Goal: Transaction & Acquisition: Purchase product/service

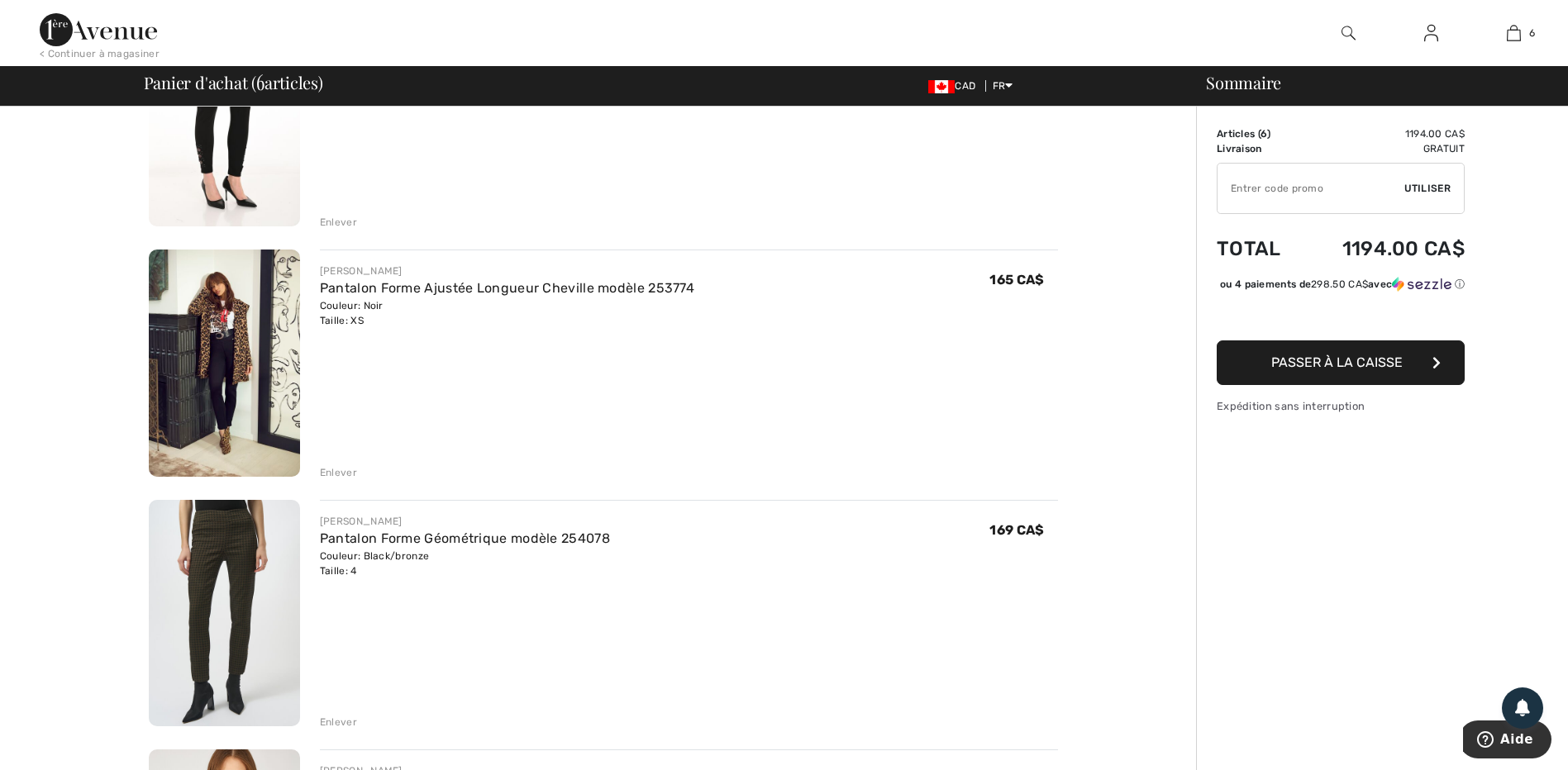
scroll to position [248, 0]
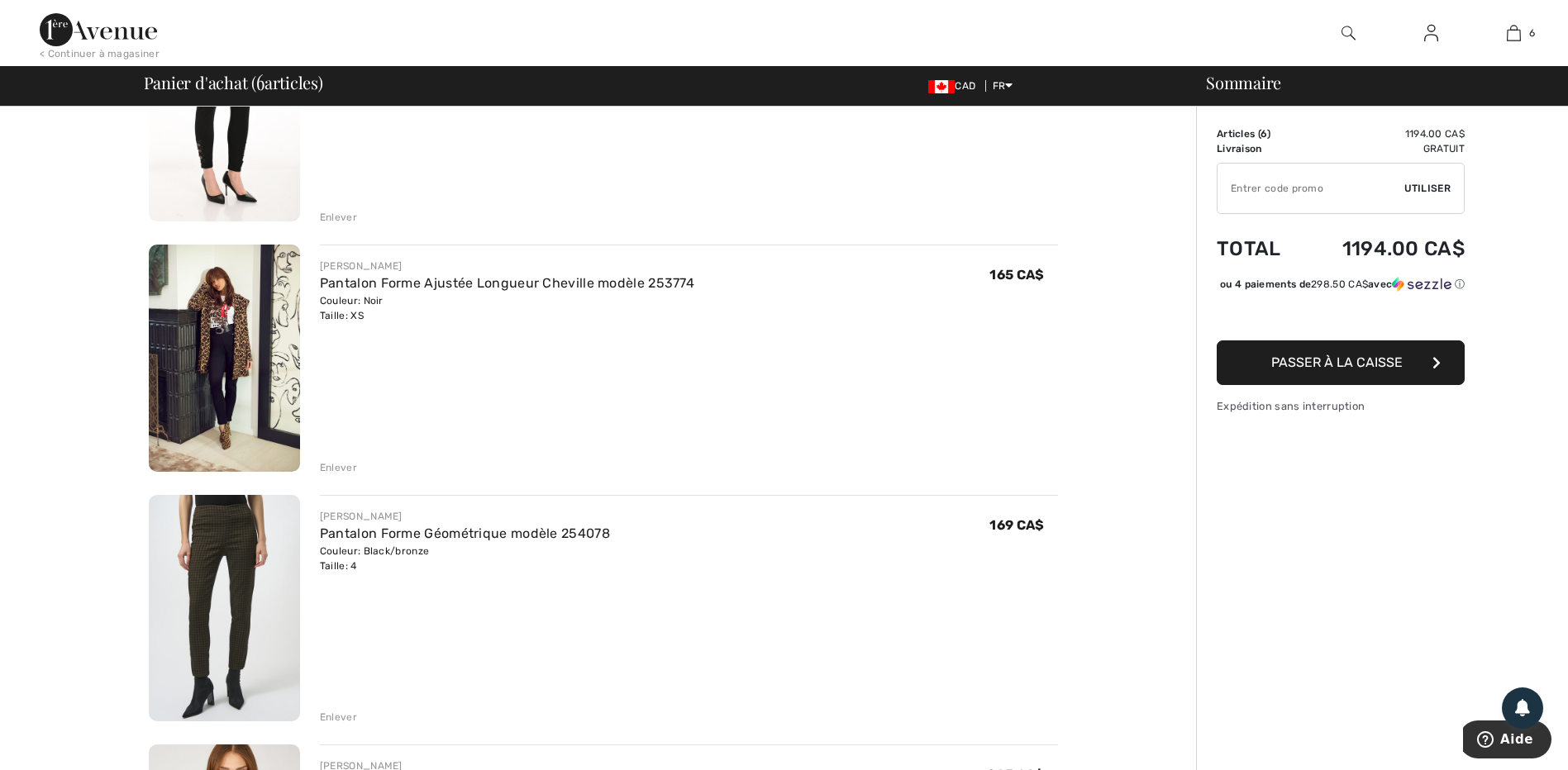
click at [235, 366] on img at bounding box center [224, 357] width 152 height 227
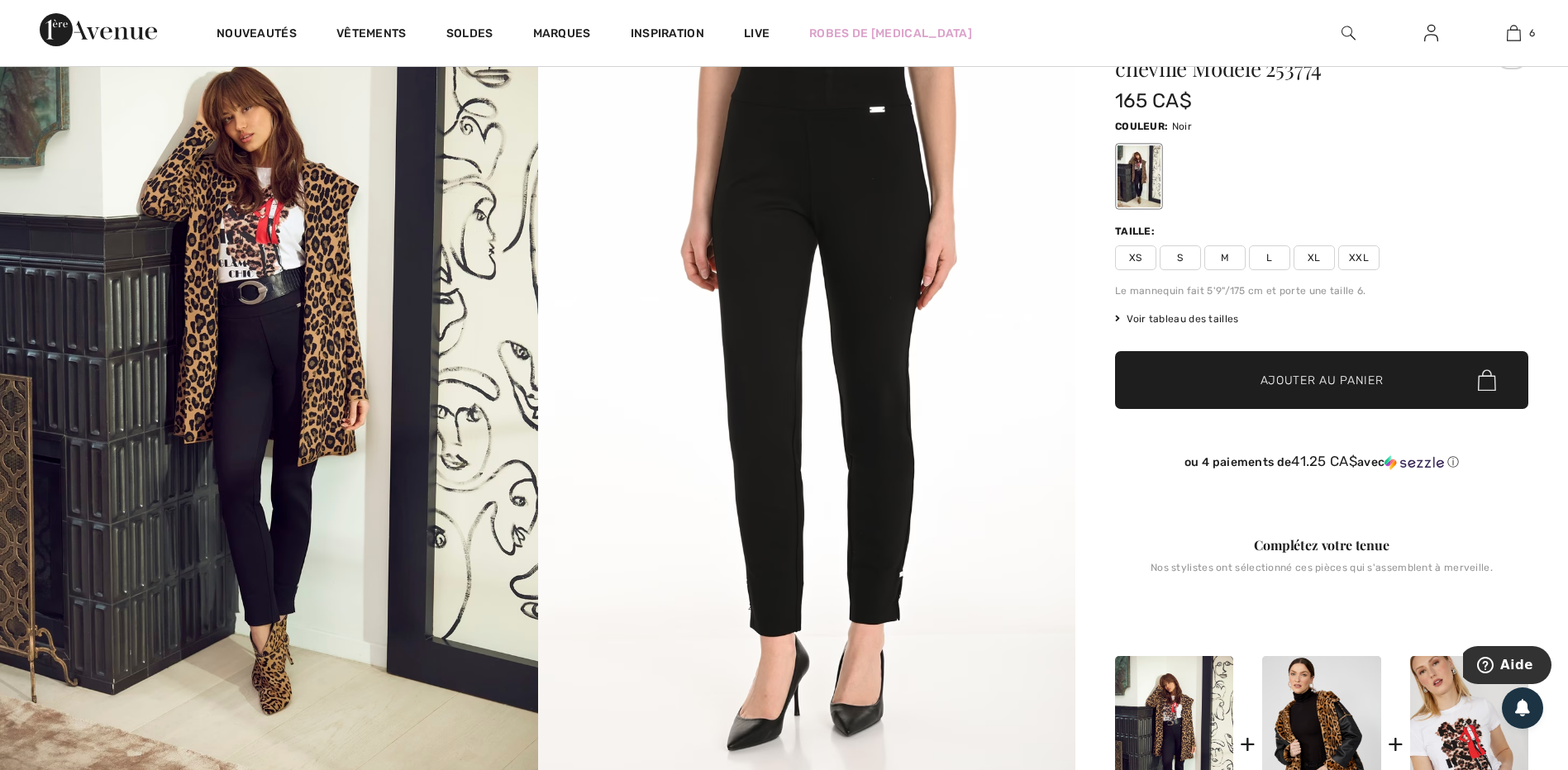
scroll to position [83, 0]
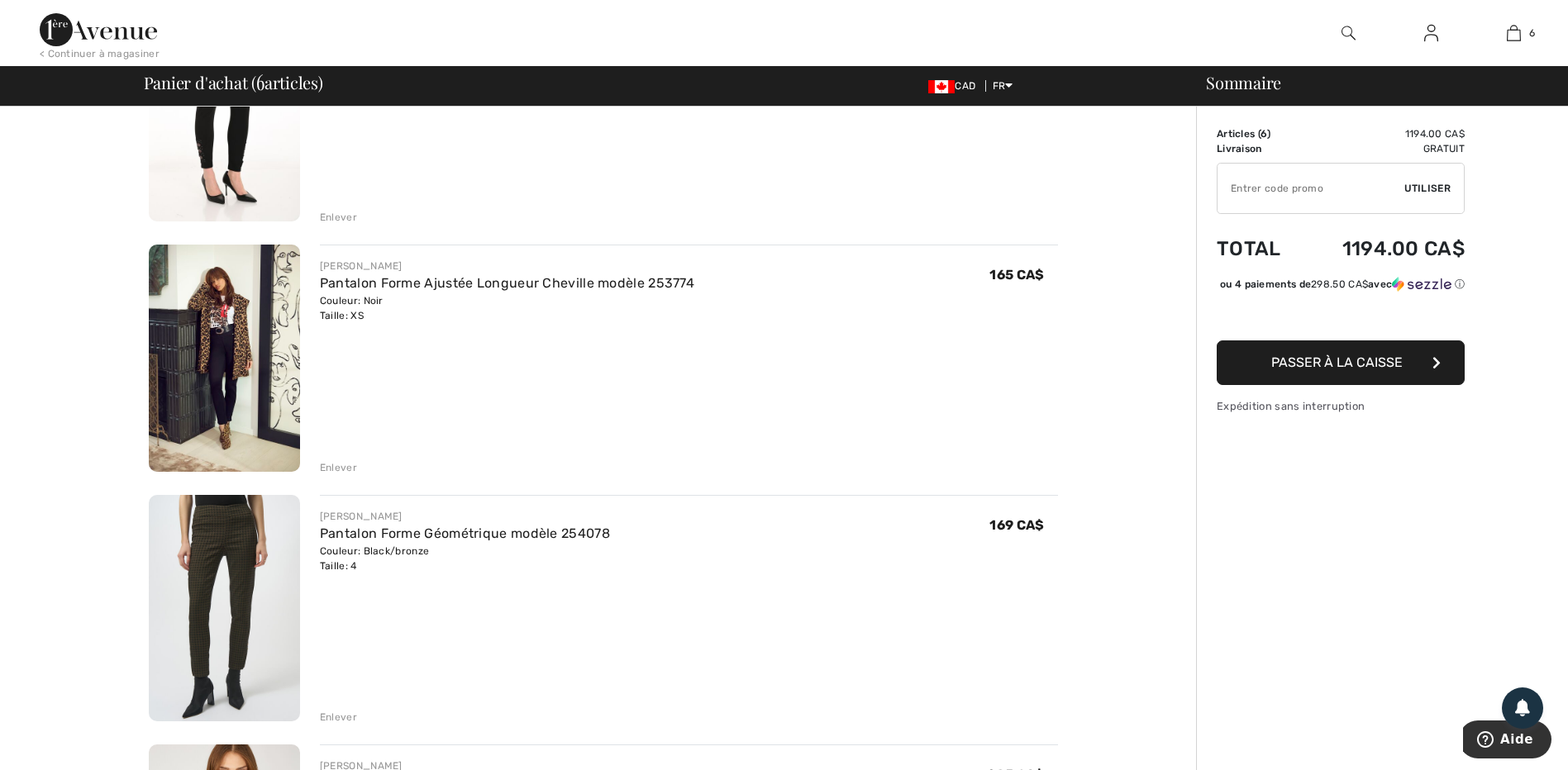
click at [343, 463] on div "Enlever" at bounding box center [338, 467] width 38 height 14
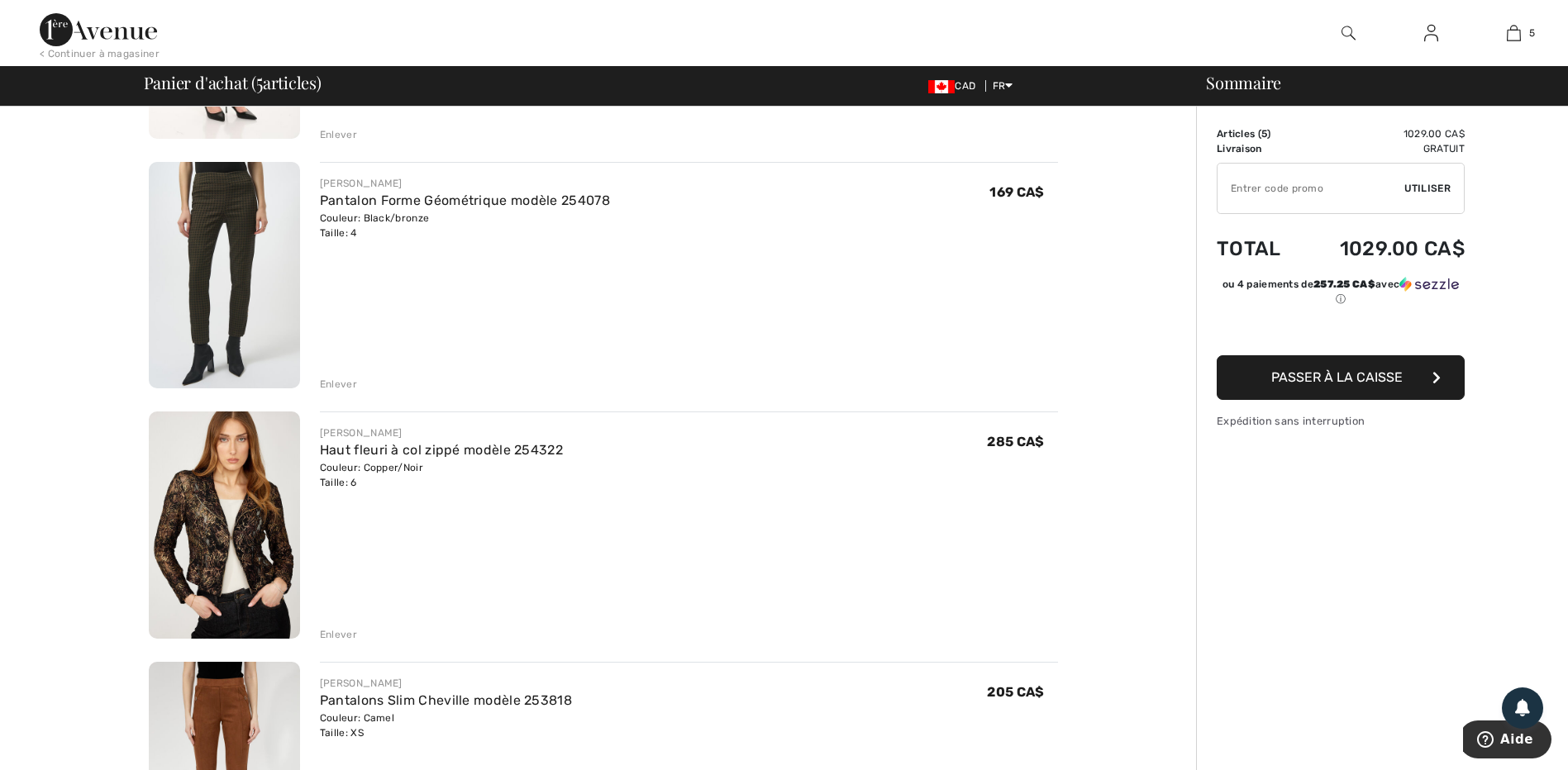
scroll to position [248, 0]
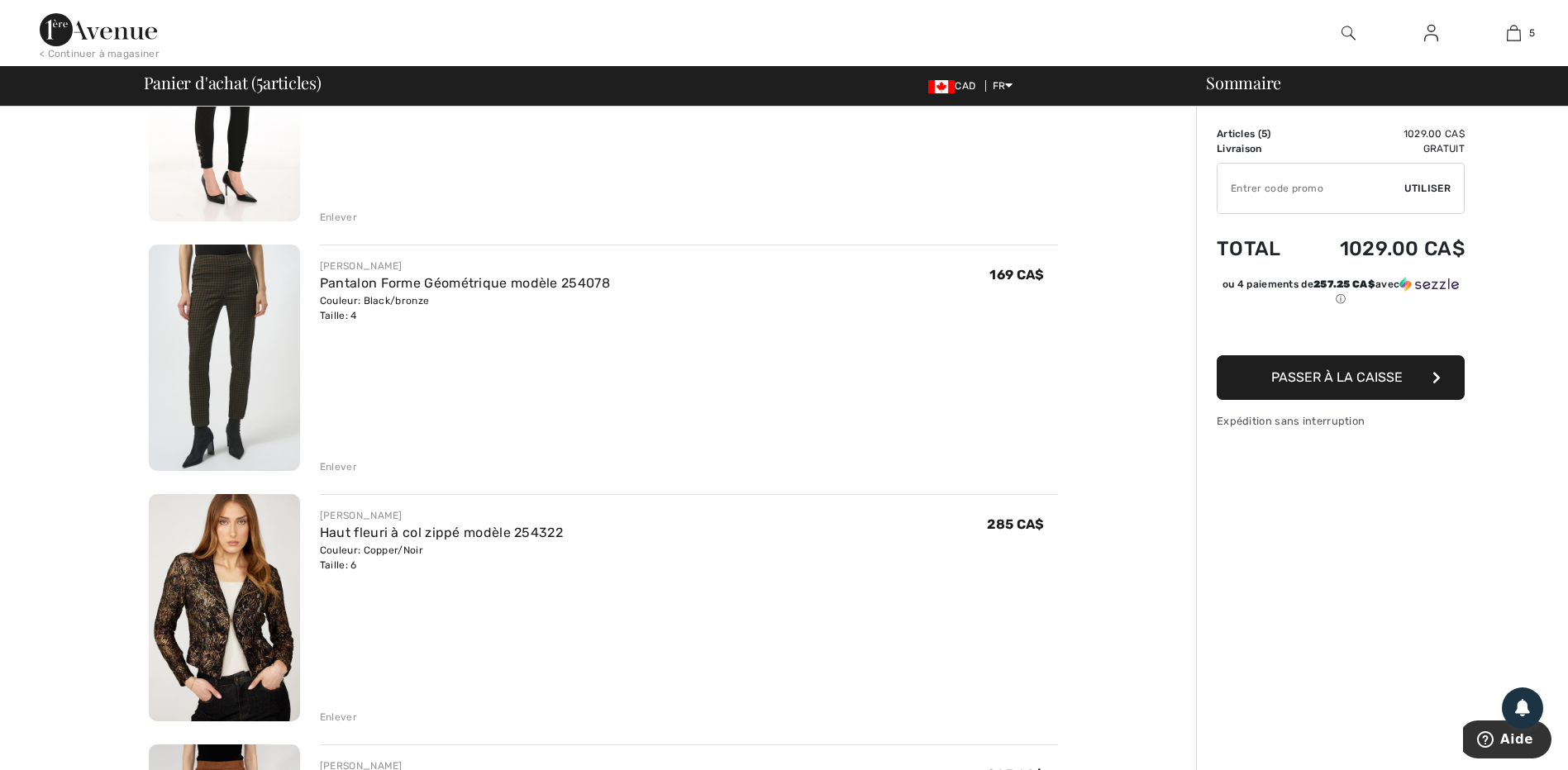
click at [227, 347] on img at bounding box center [224, 357] width 152 height 227
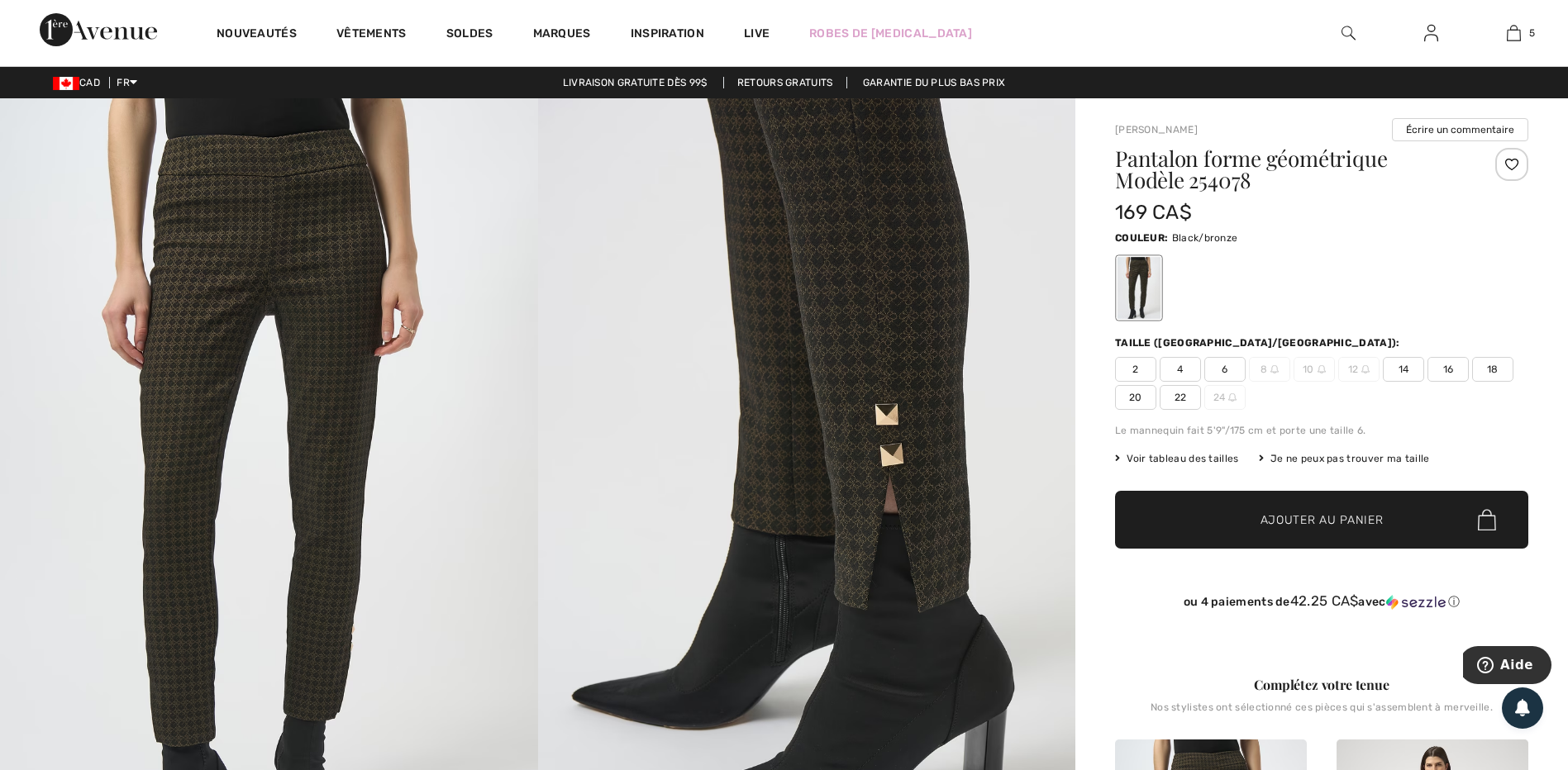
click at [419, 433] on img at bounding box center [268, 501] width 538 height 806
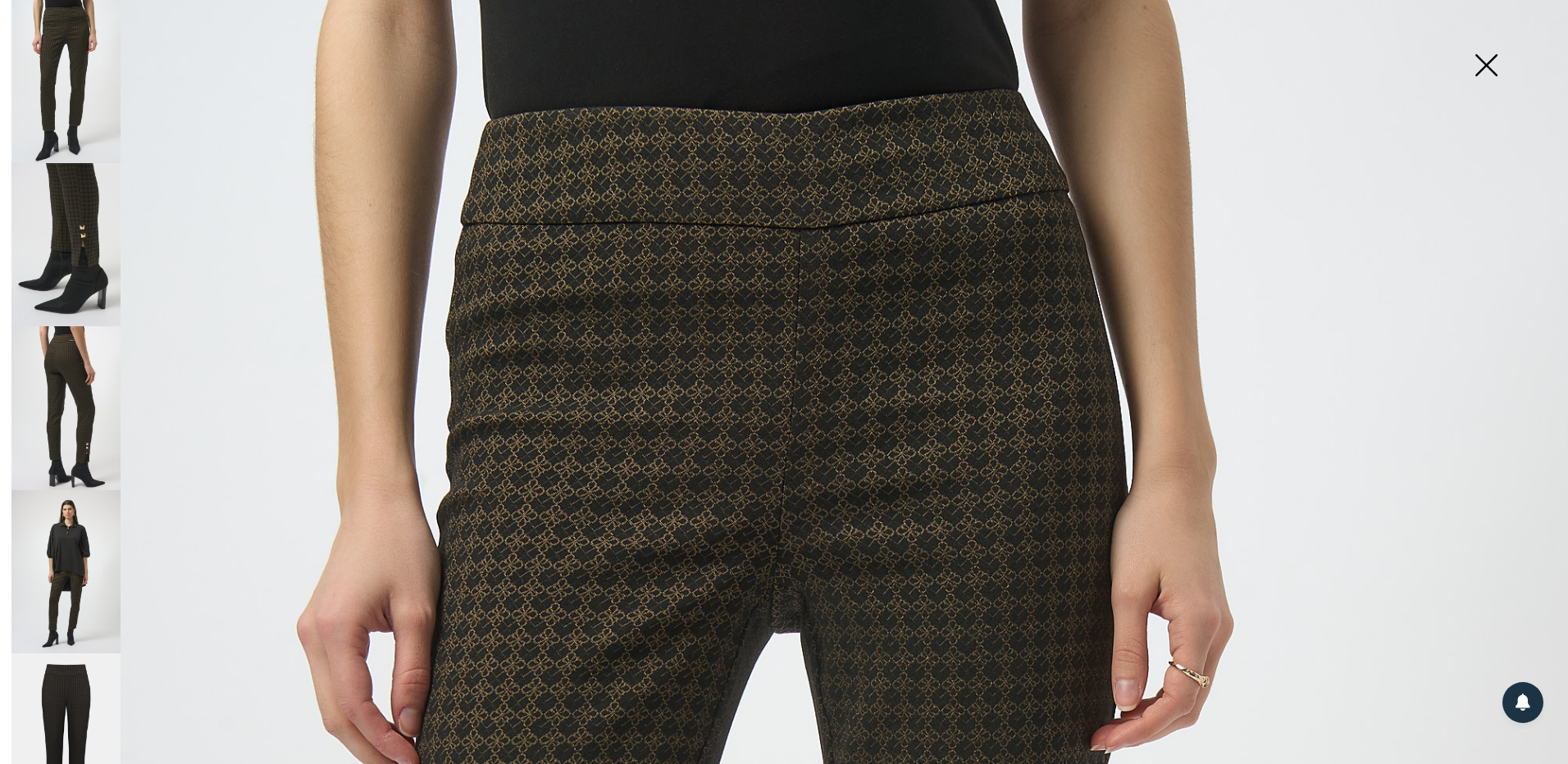
click at [90, 269] on img at bounding box center [66, 244] width 109 height 163
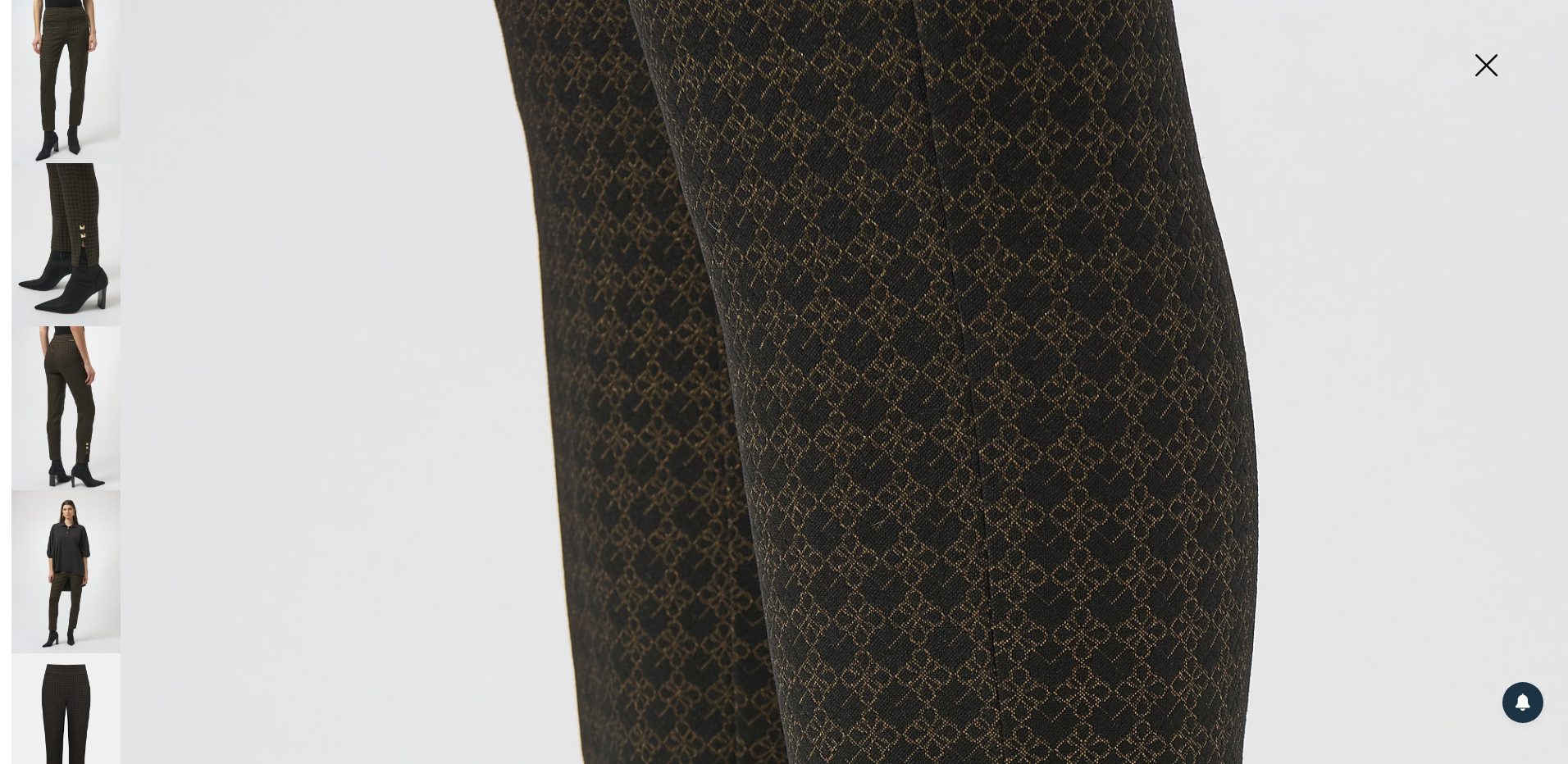
click at [71, 416] on img at bounding box center [66, 408] width 109 height 163
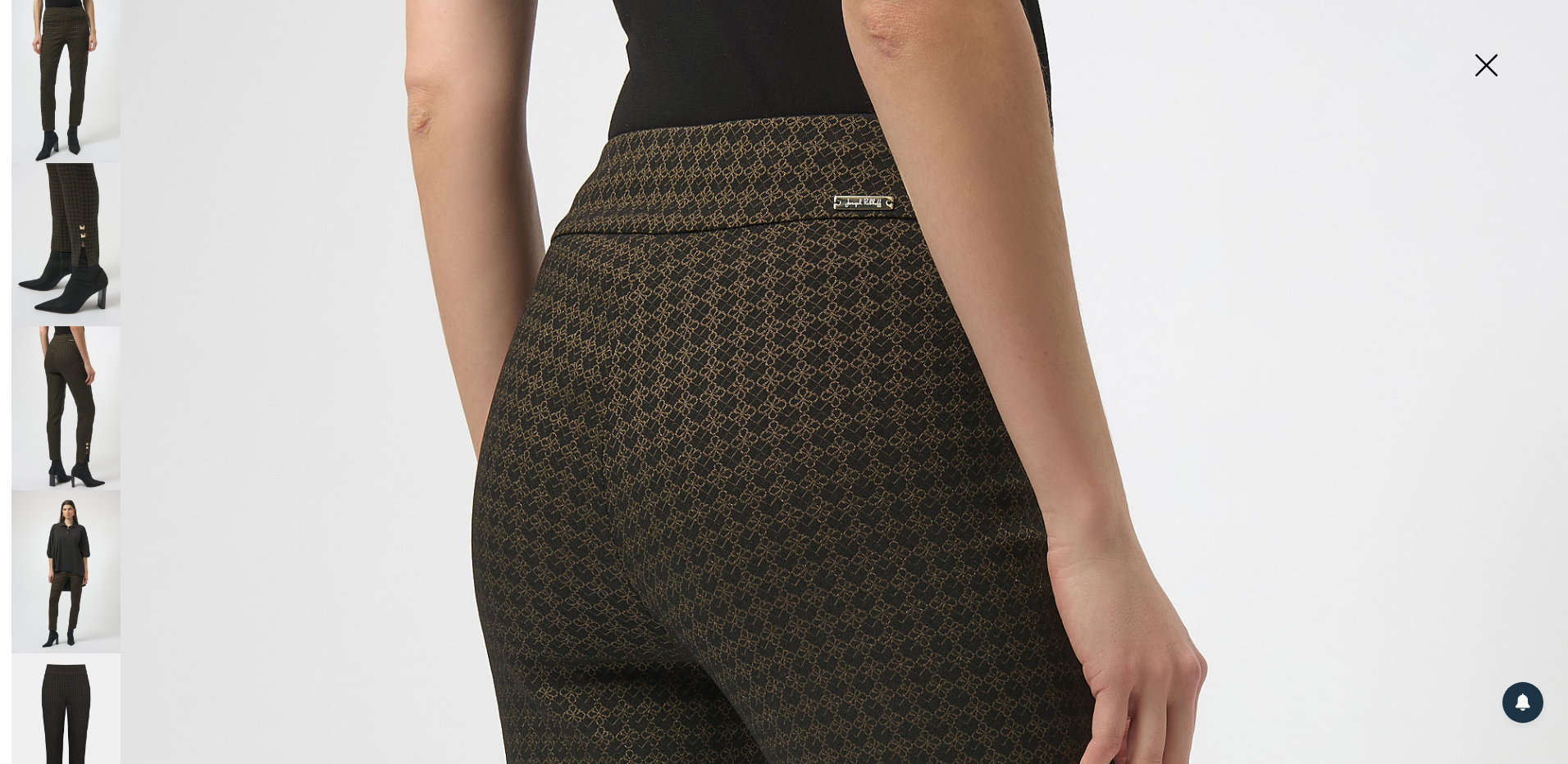
click at [77, 506] on img at bounding box center [66, 572] width 109 height 163
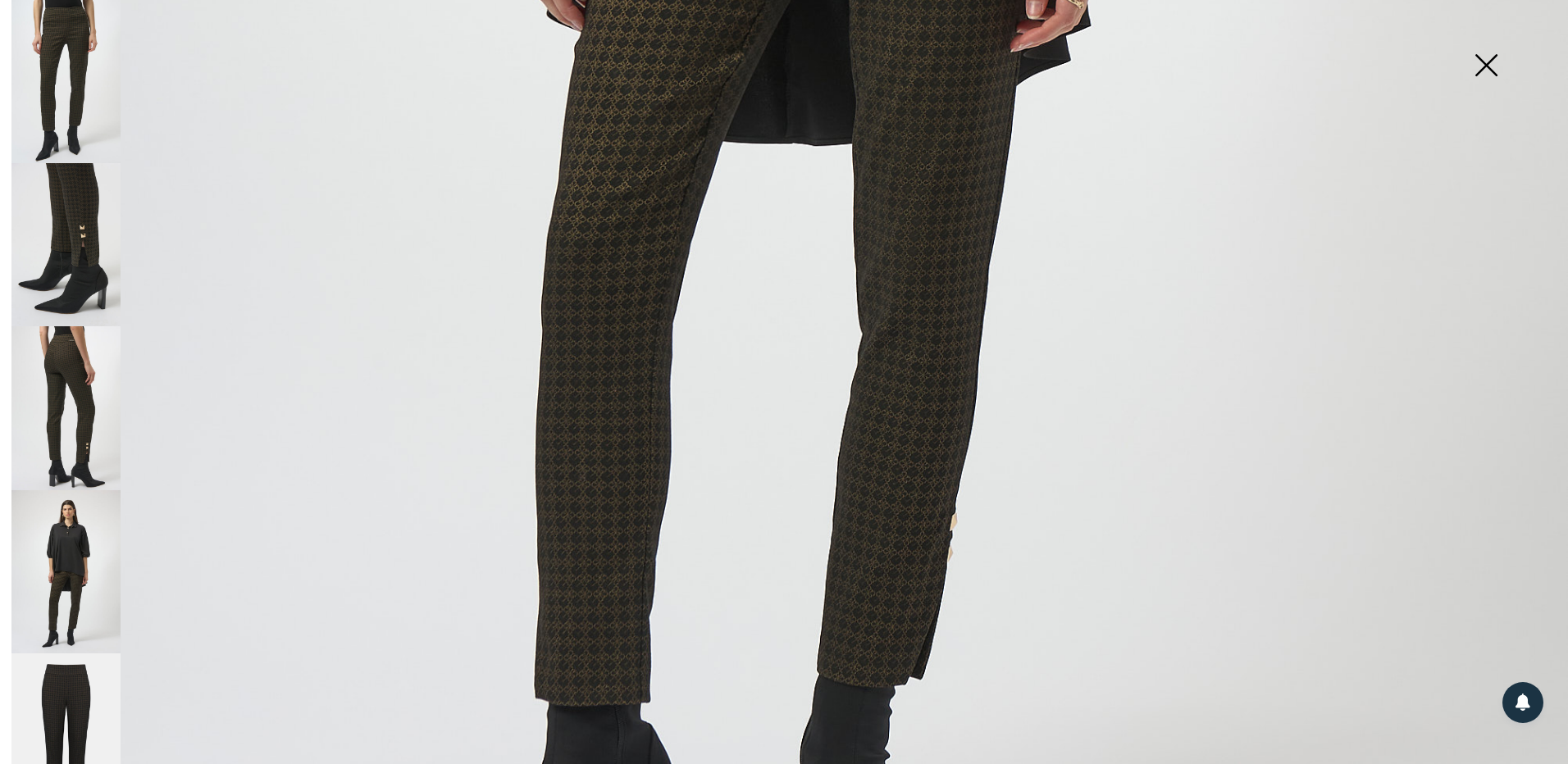
scroll to position [1393, 0]
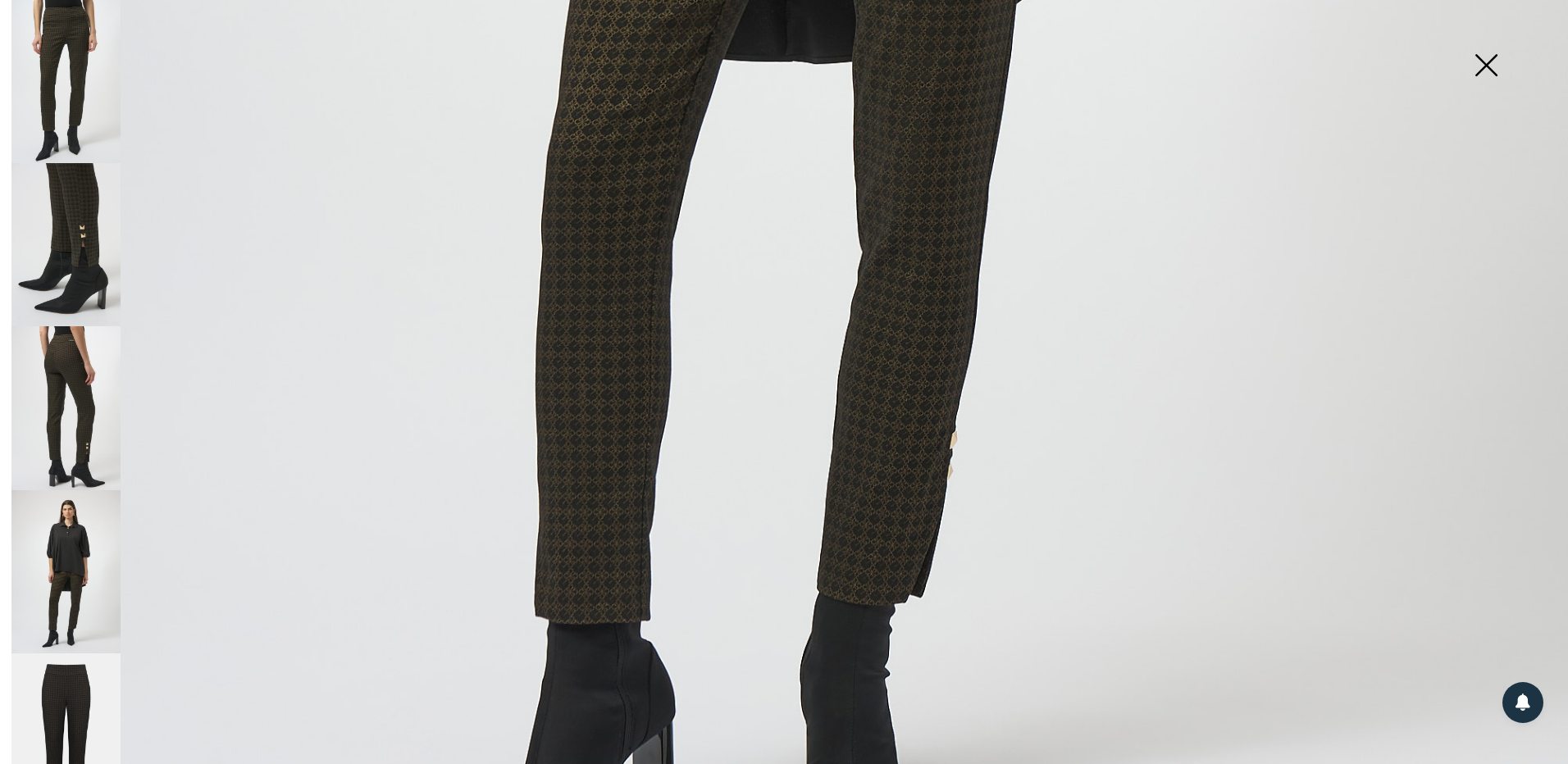
click at [87, 536] on img at bounding box center [66, 572] width 109 height 163
click at [61, 700] on img at bounding box center [66, 734] width 109 height 164
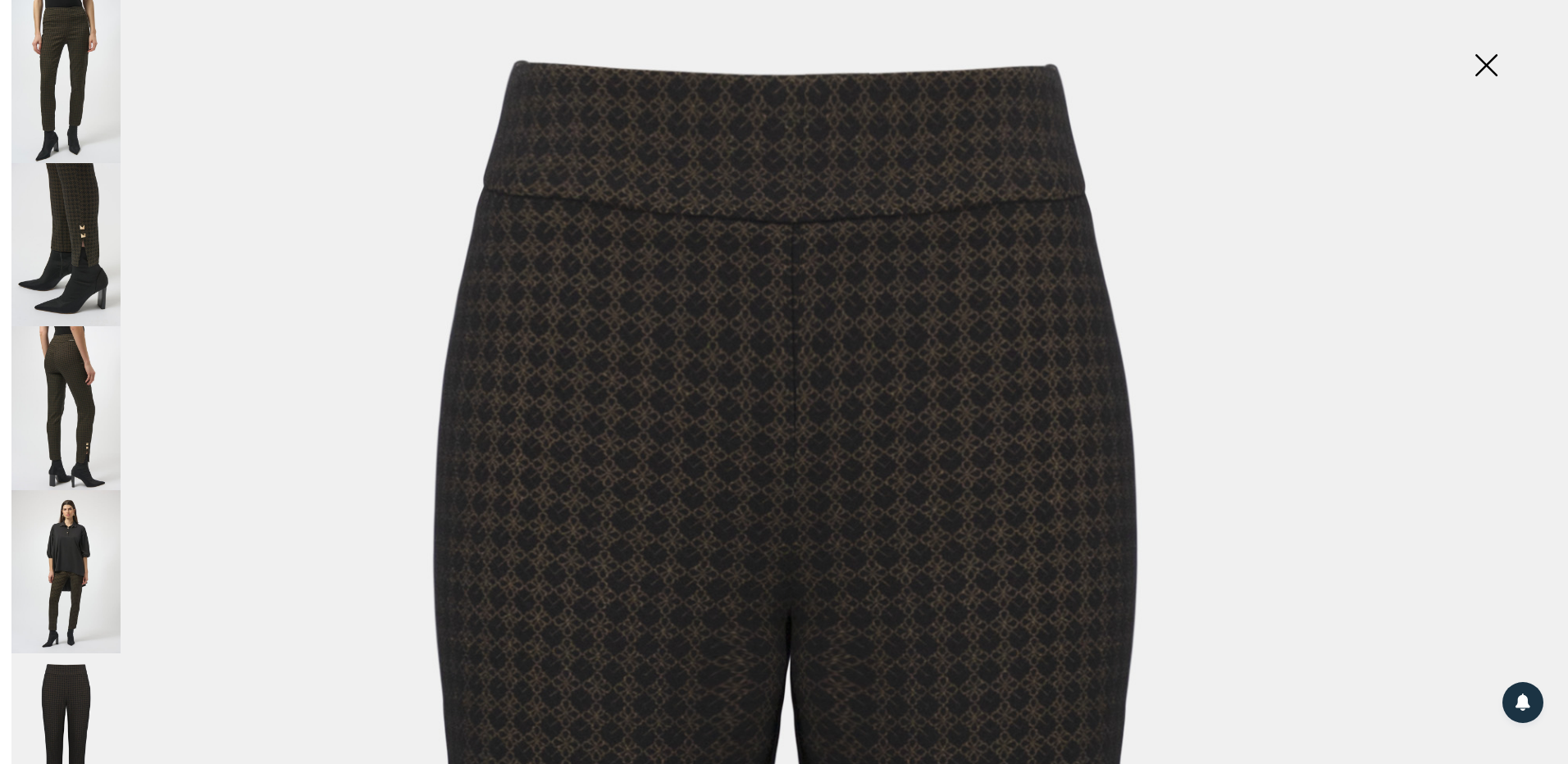
scroll to position [82, 0]
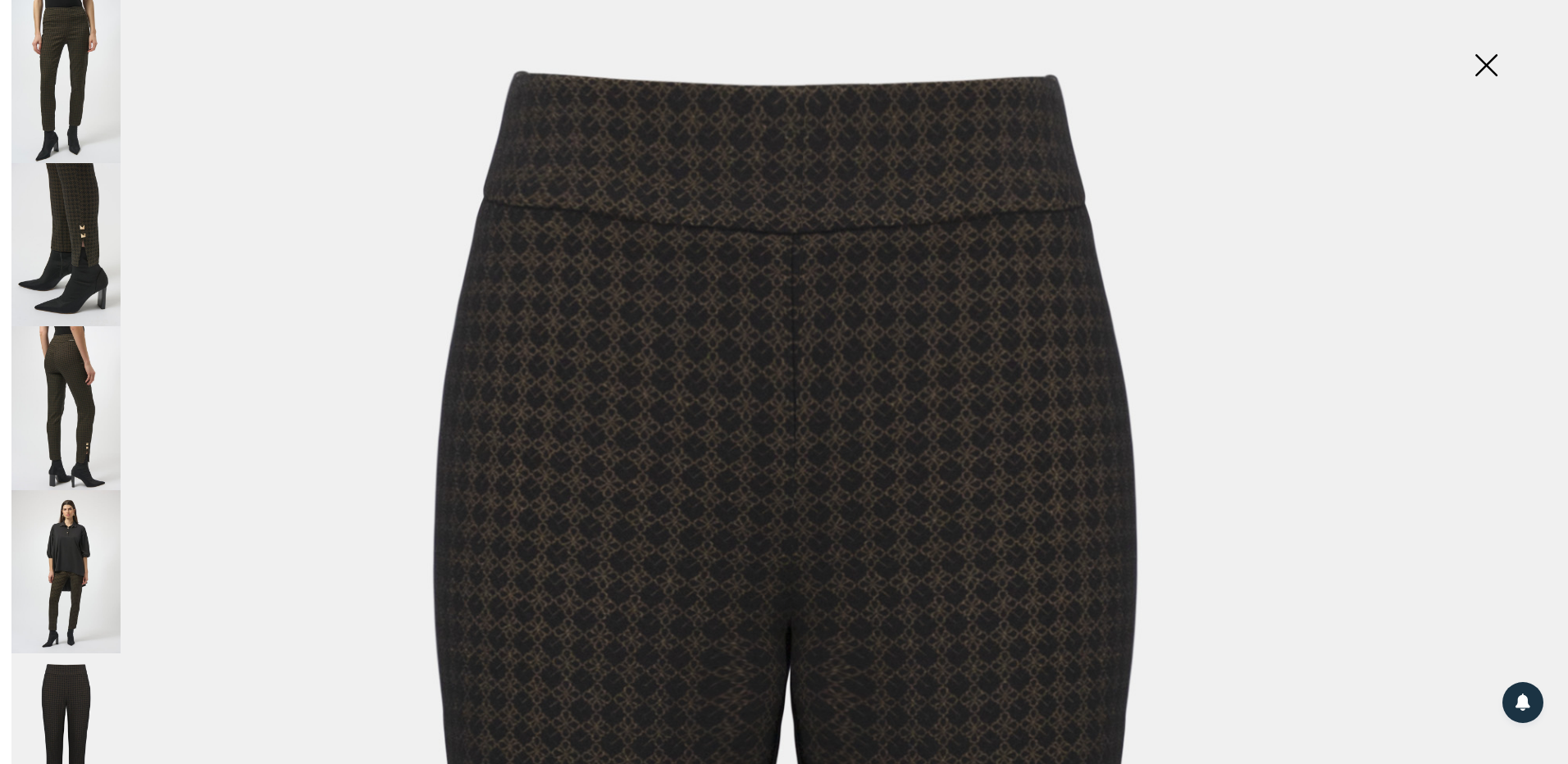
click at [83, 104] on img at bounding box center [66, 81] width 109 height 163
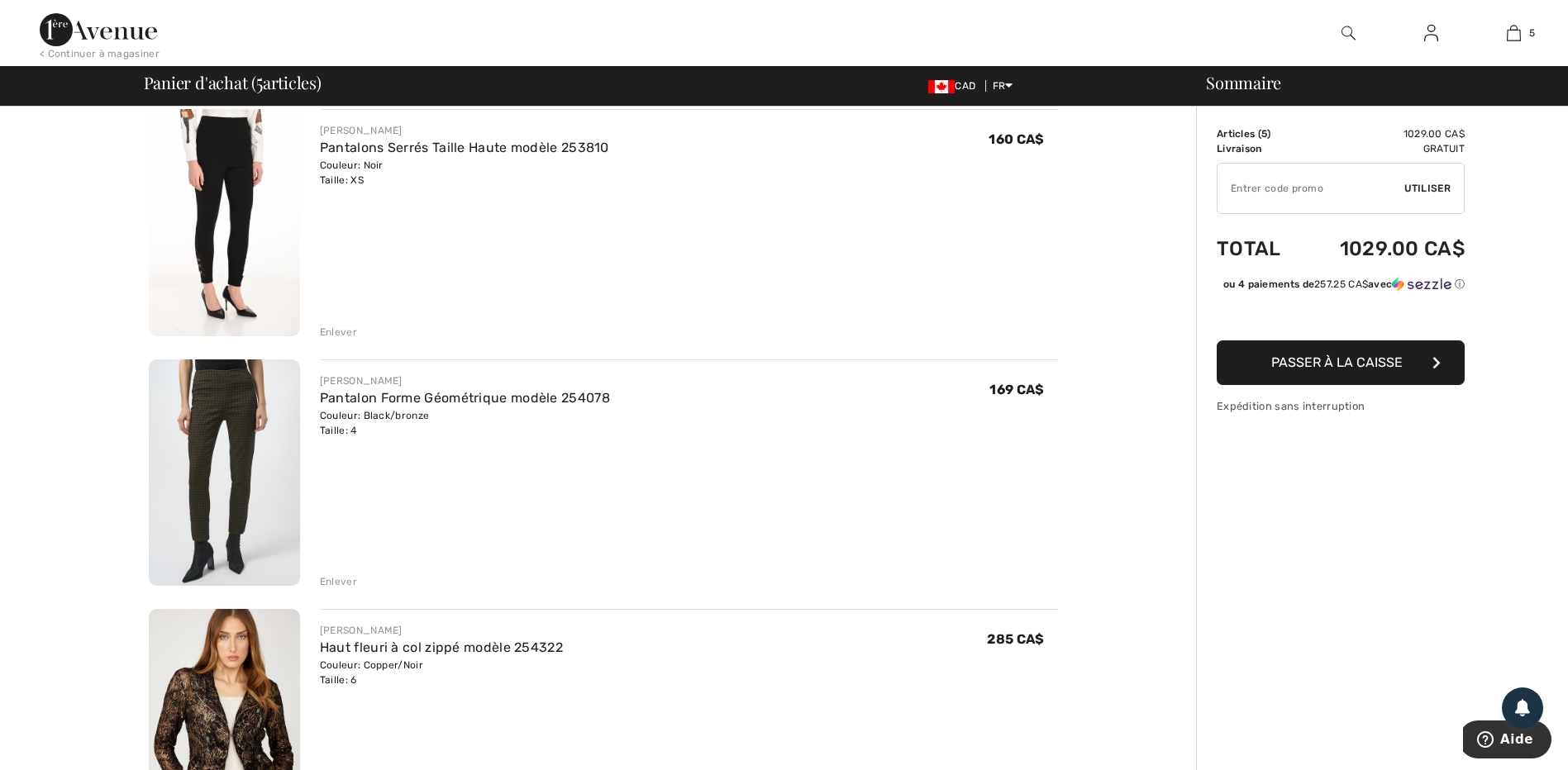
scroll to position [248, 0]
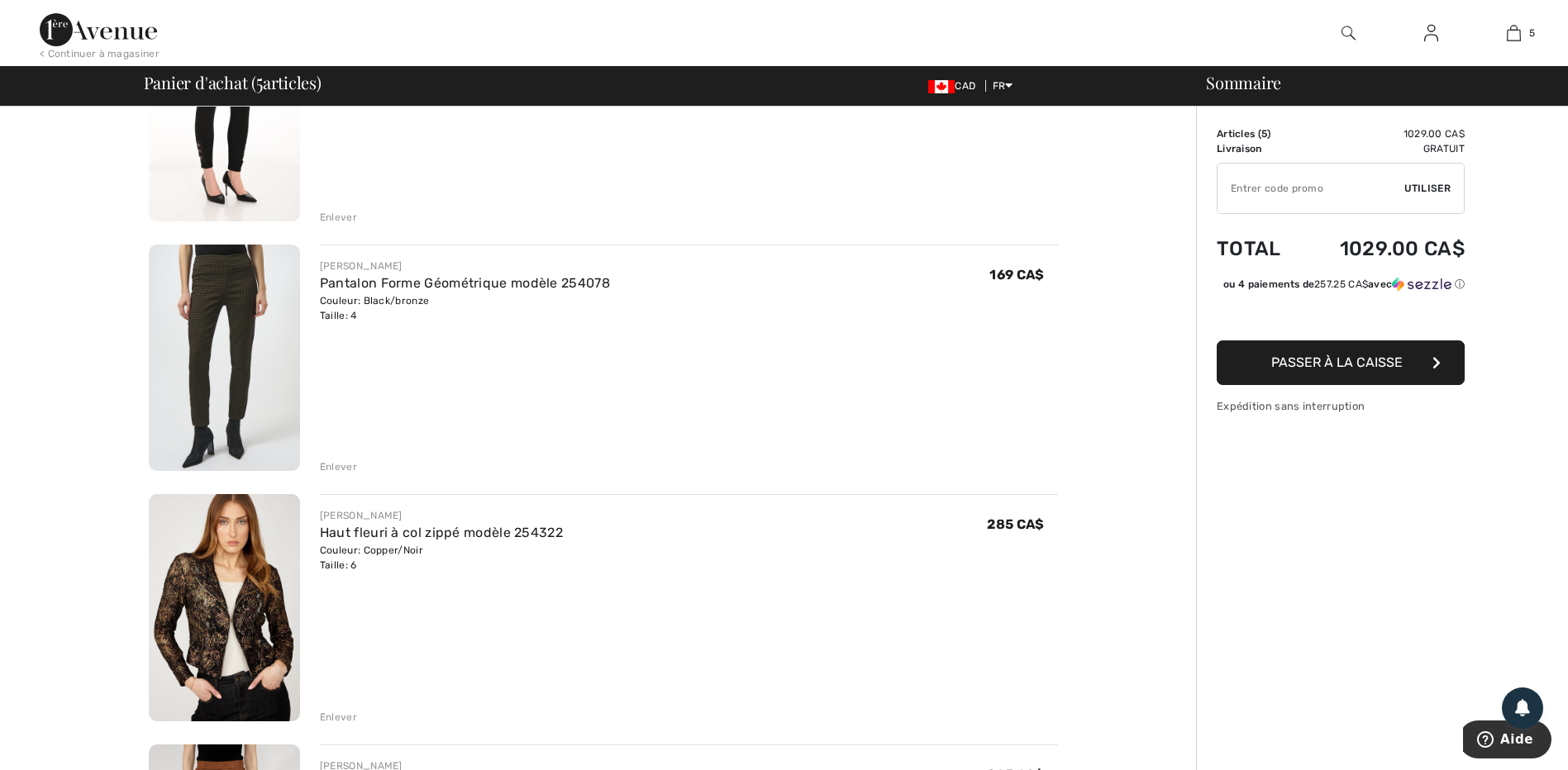
click at [208, 341] on img at bounding box center [224, 357] width 152 height 227
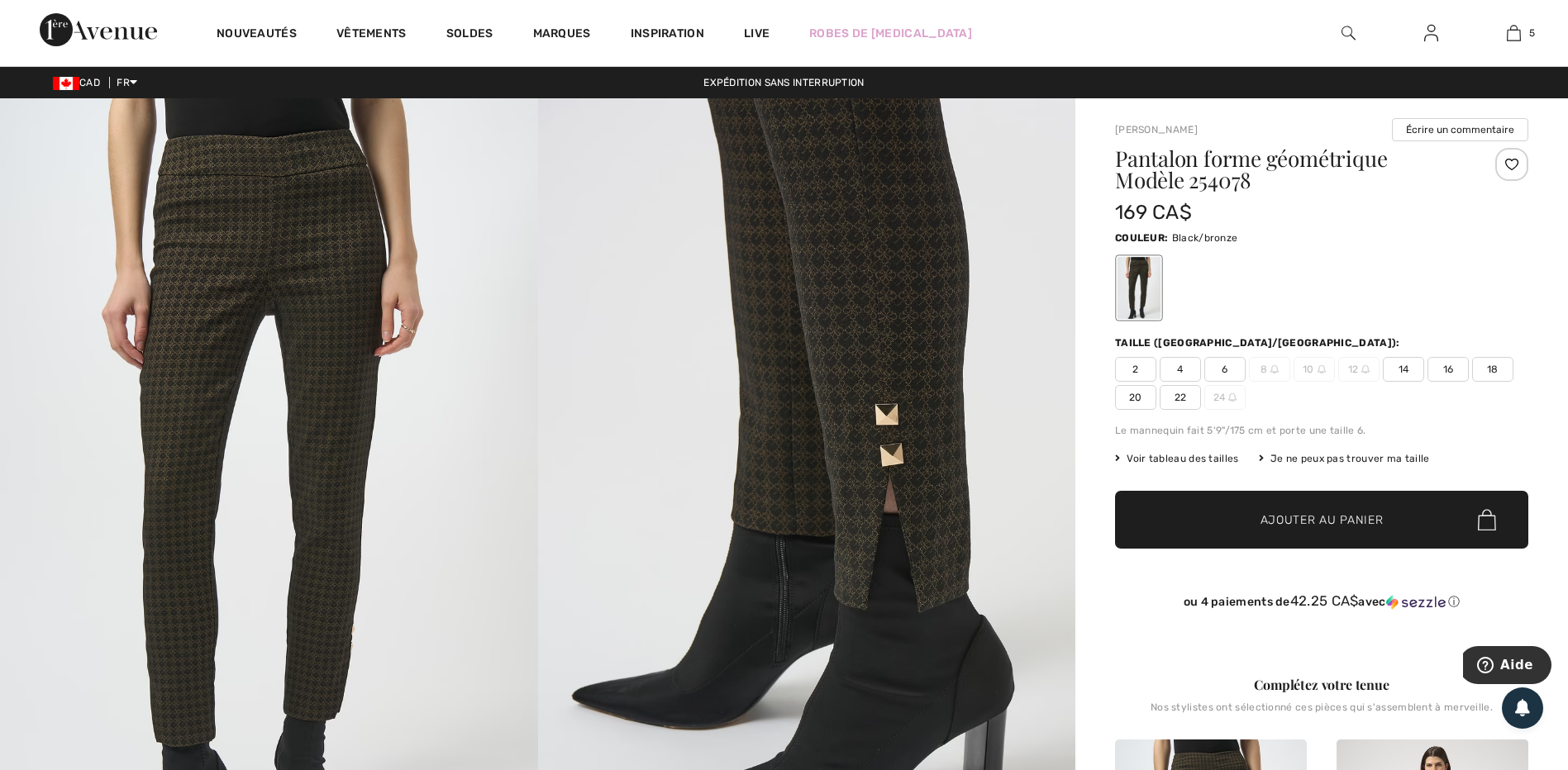
click at [523, 410] on img at bounding box center [268, 501] width 538 height 806
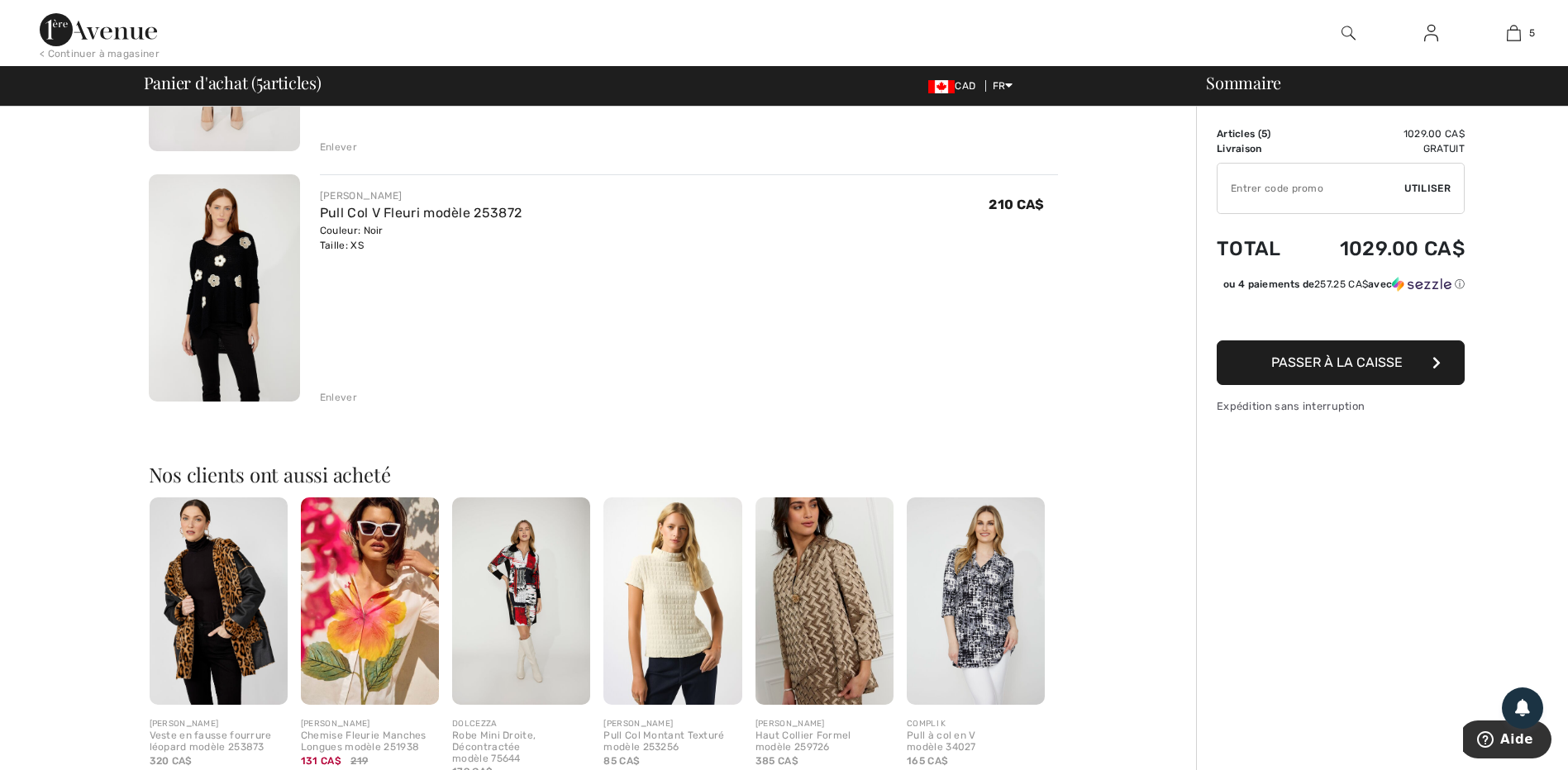
scroll to position [1074, 0]
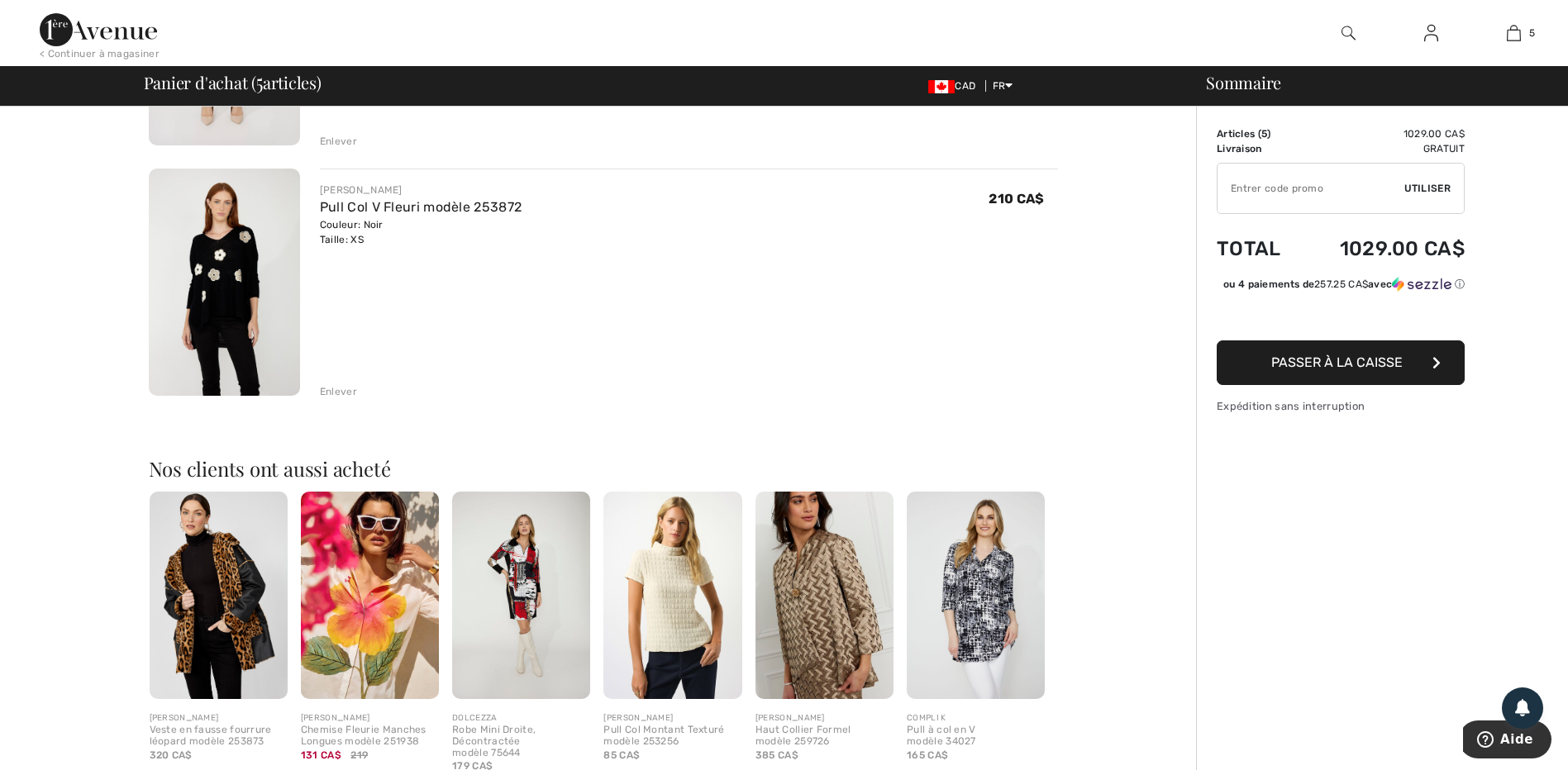
click at [230, 272] on img at bounding box center [224, 282] width 152 height 227
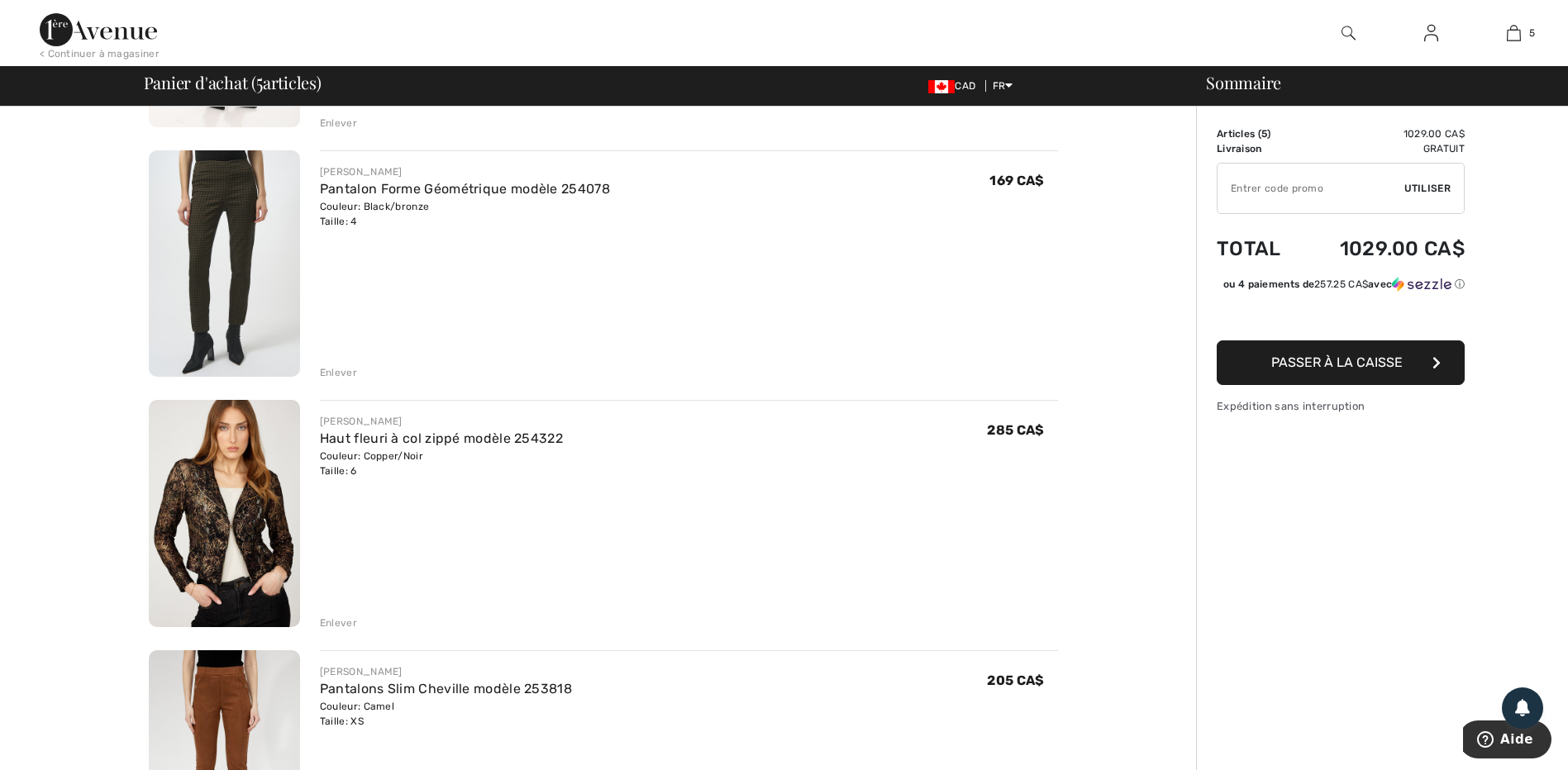
scroll to position [248, 0]
